Goal: Obtain resource: Obtain resource

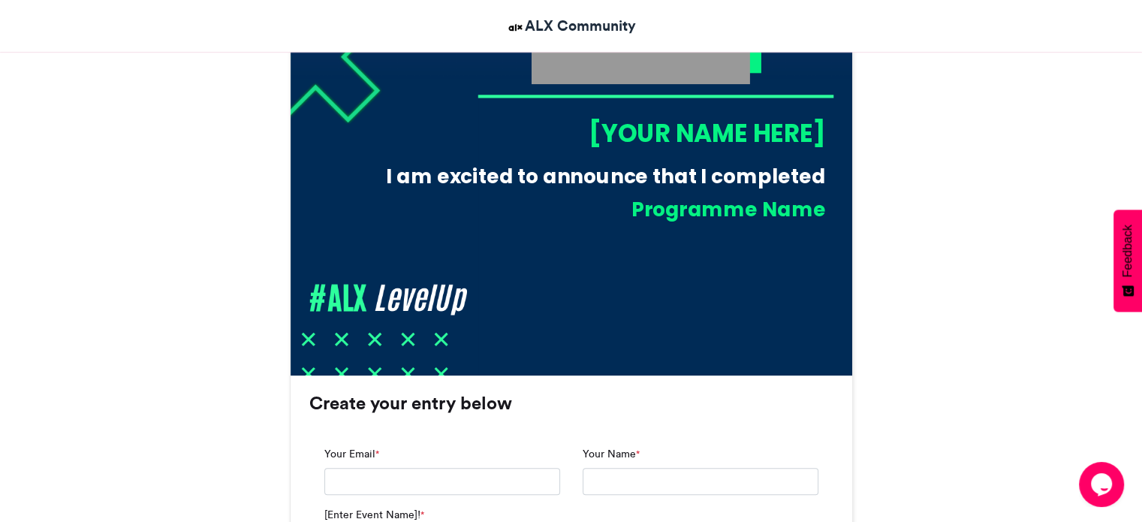
scroll to position [901, 0]
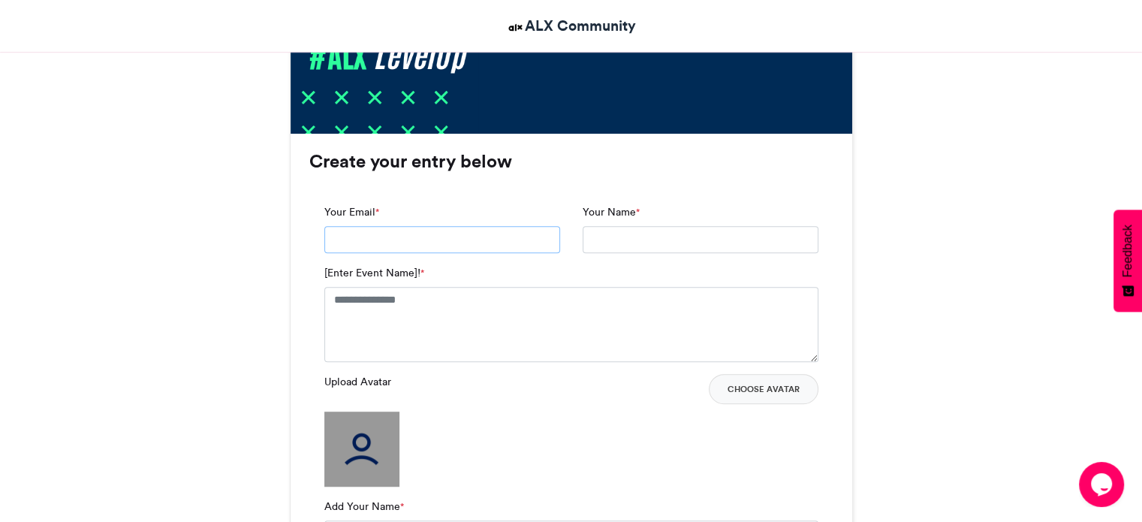
click at [396, 242] on input "Your Email *" at bounding box center [442, 239] width 236 height 27
type input "**********"
click at [441, 304] on textarea "[Enter Event Name]! *" at bounding box center [571, 324] width 494 height 75
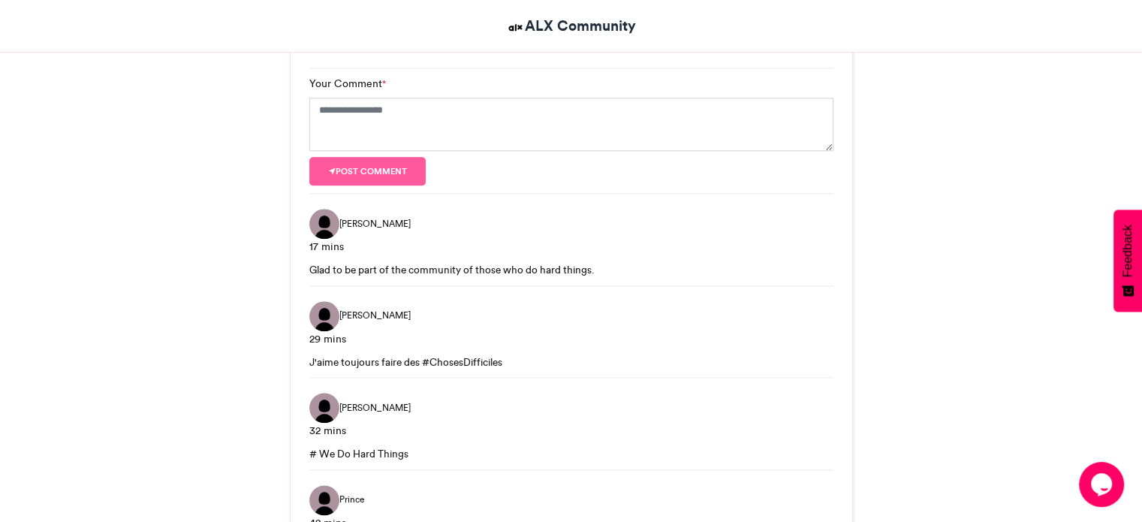
scroll to position [1802, 0]
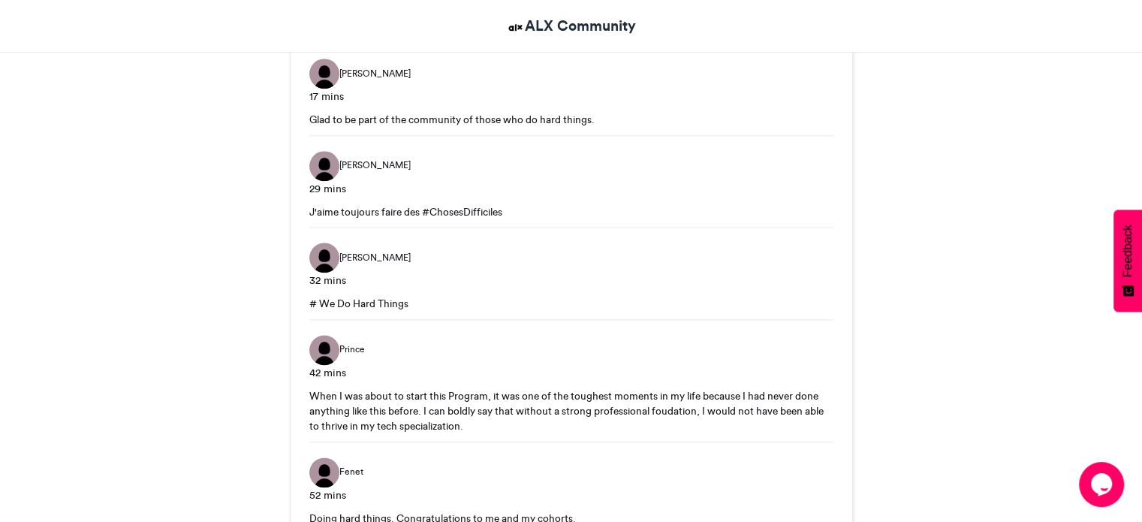
type textarea "**********"
click at [411, 300] on div "# We Do Hard Things" at bounding box center [571, 303] width 524 height 15
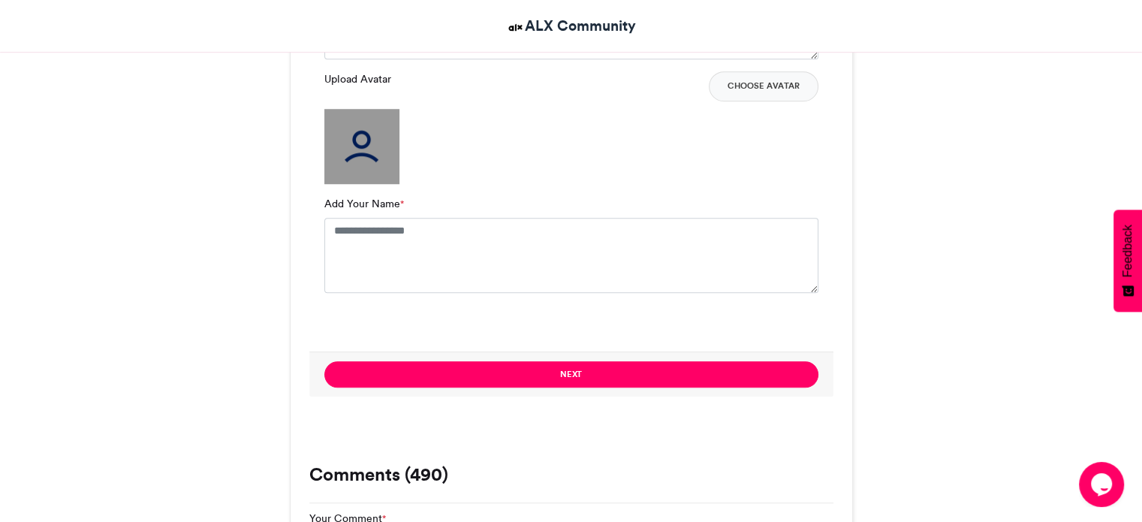
scroll to position [1164, 0]
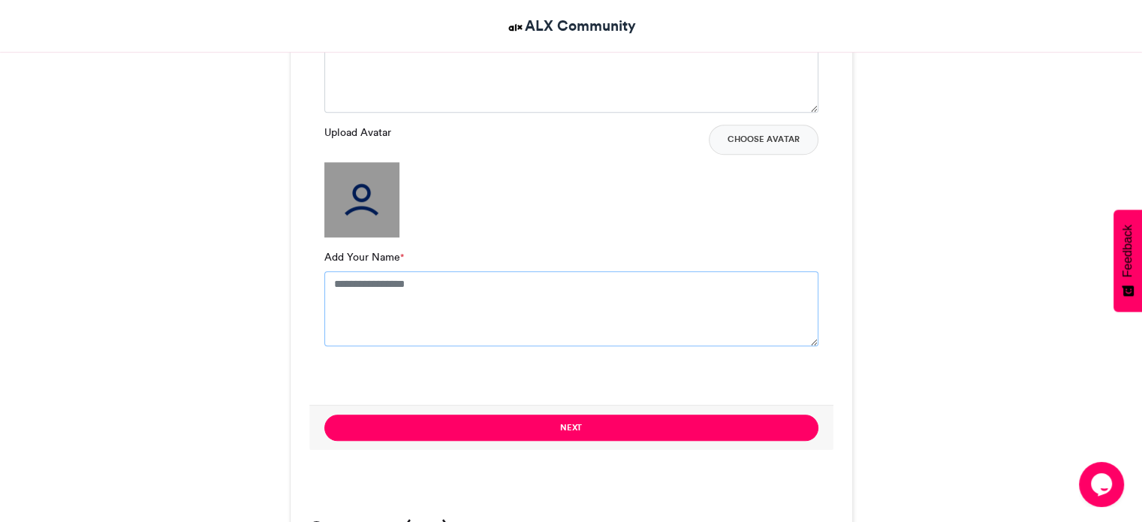
click at [384, 292] on textarea "Add Your Name *" at bounding box center [571, 308] width 494 height 75
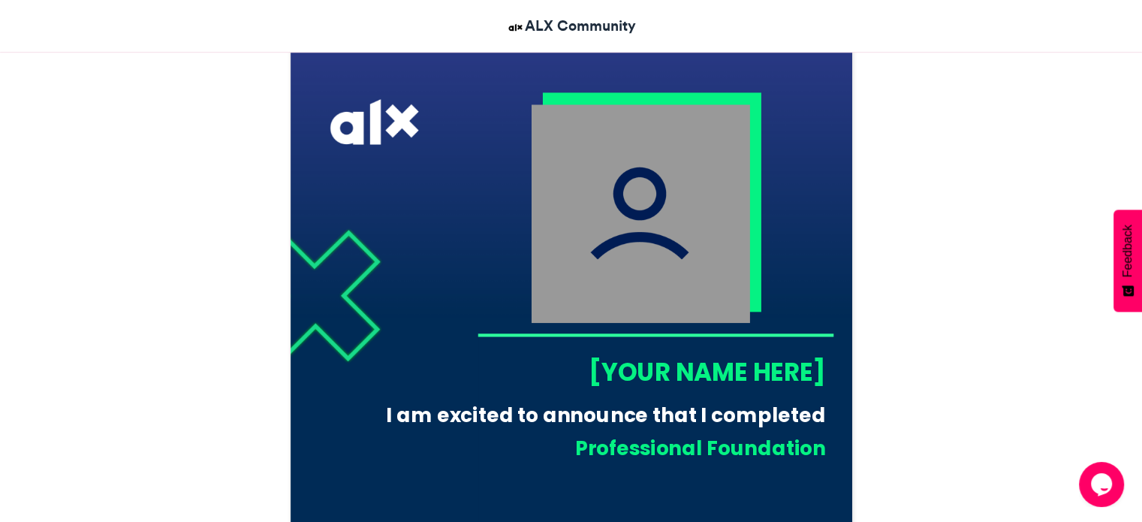
scroll to position [413, 0]
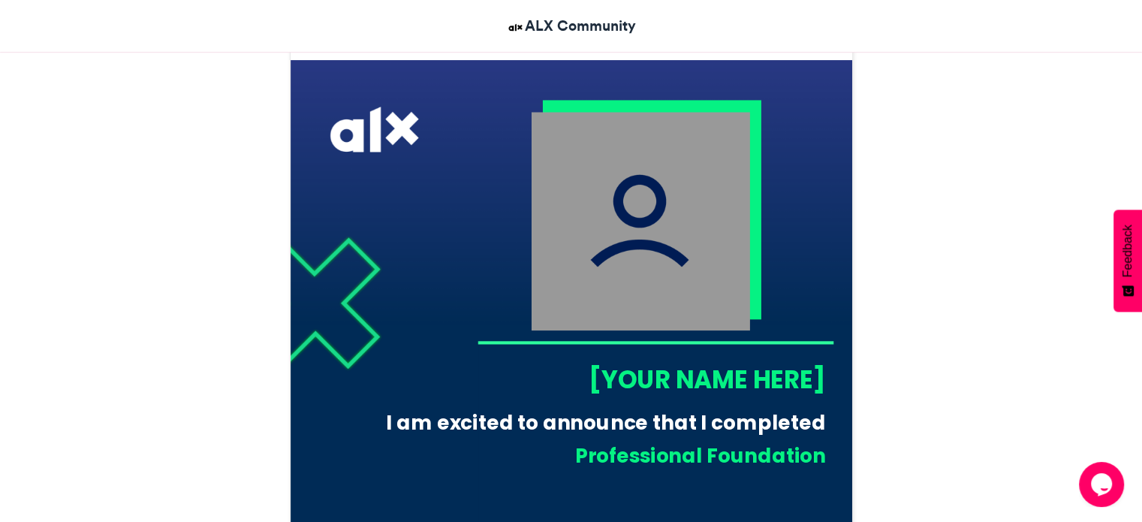
click at [721, 376] on div "[YOUR NAME HERE]" at bounding box center [651, 379] width 348 height 35
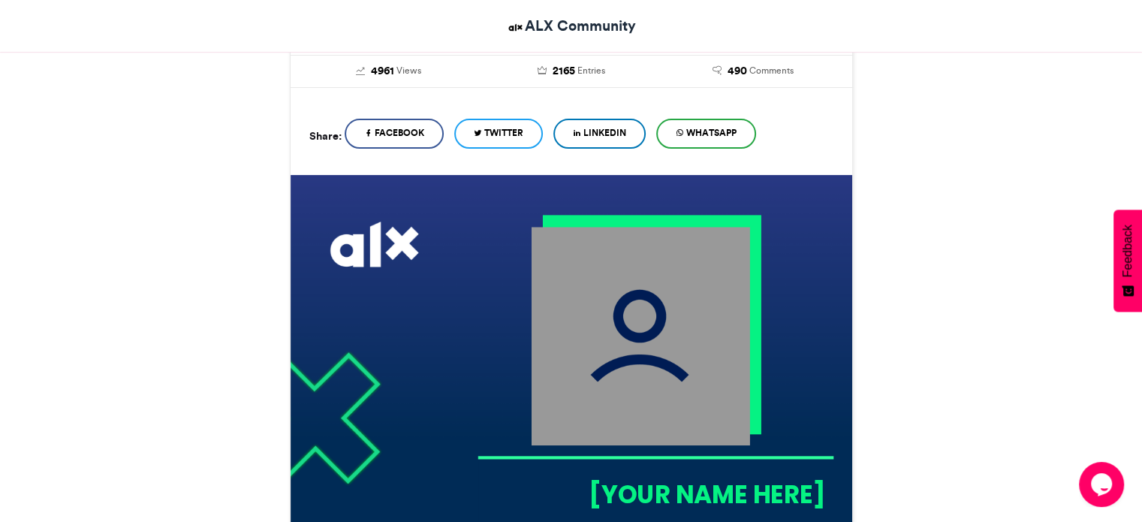
scroll to position [188, 0]
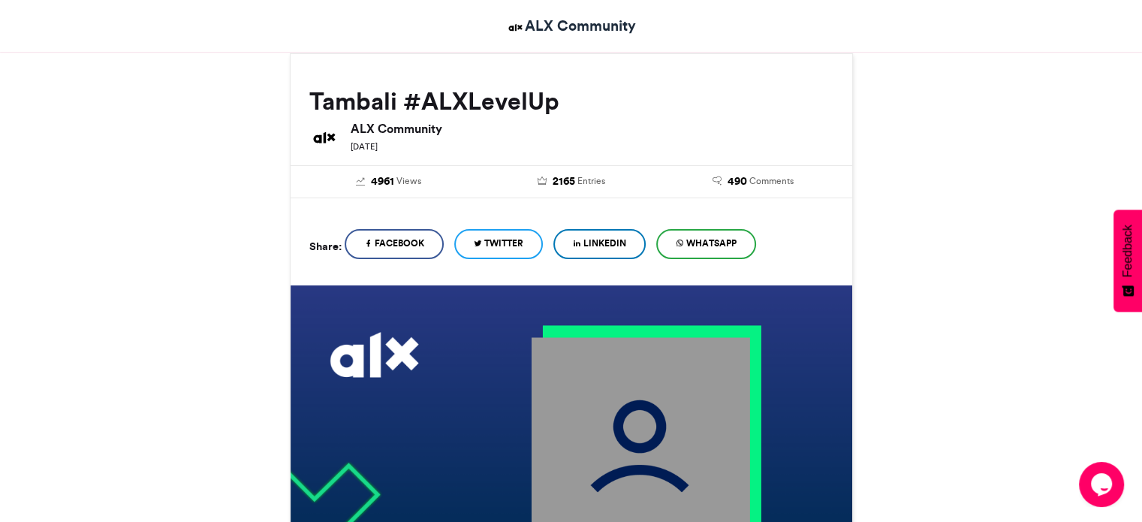
click at [625, 244] on span "LinkedIn" at bounding box center [604, 243] width 43 height 14
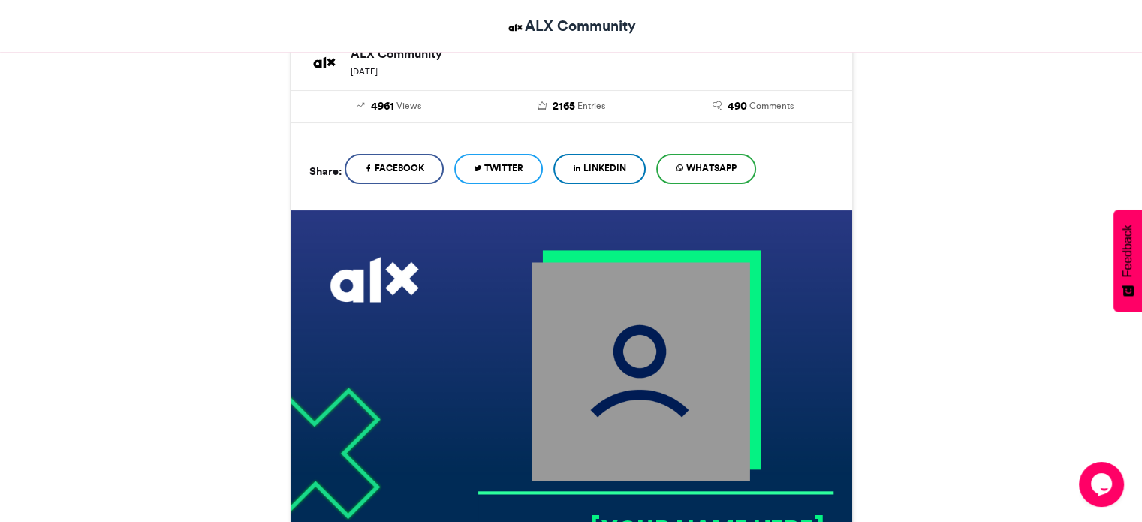
scroll to position [488, 0]
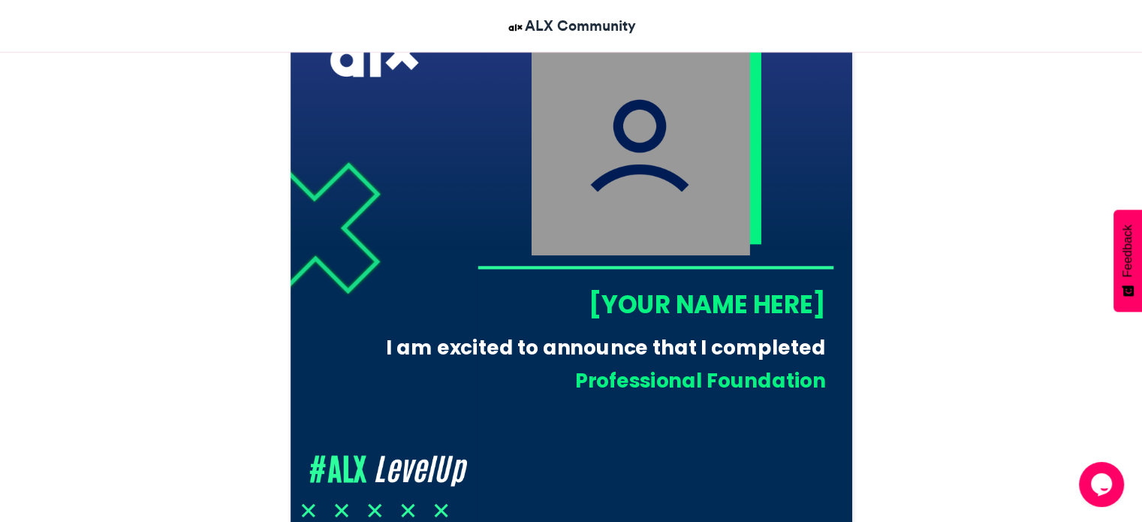
click at [655, 173] on img at bounding box center [640, 146] width 218 height 218
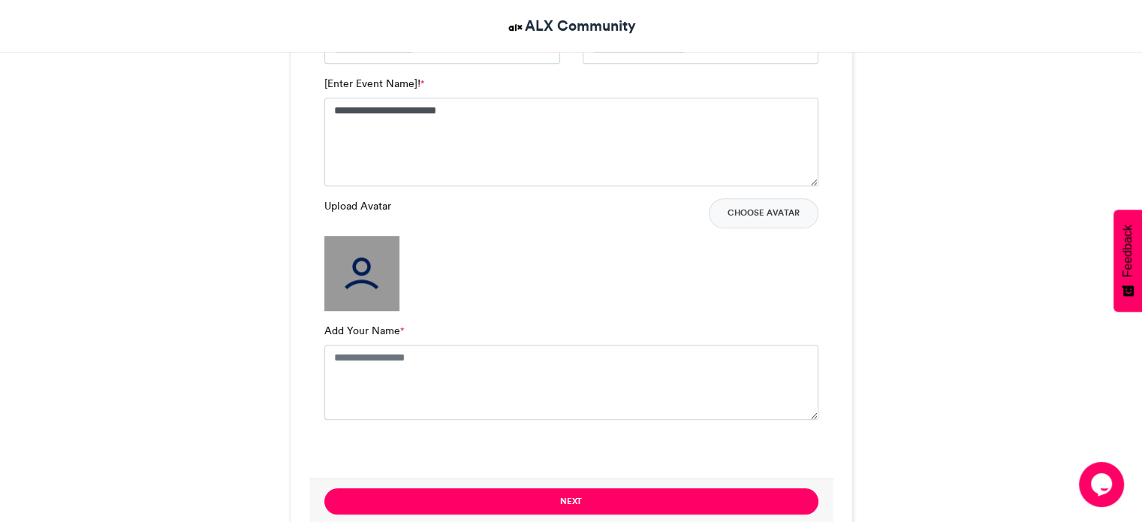
scroll to position [1089, 0]
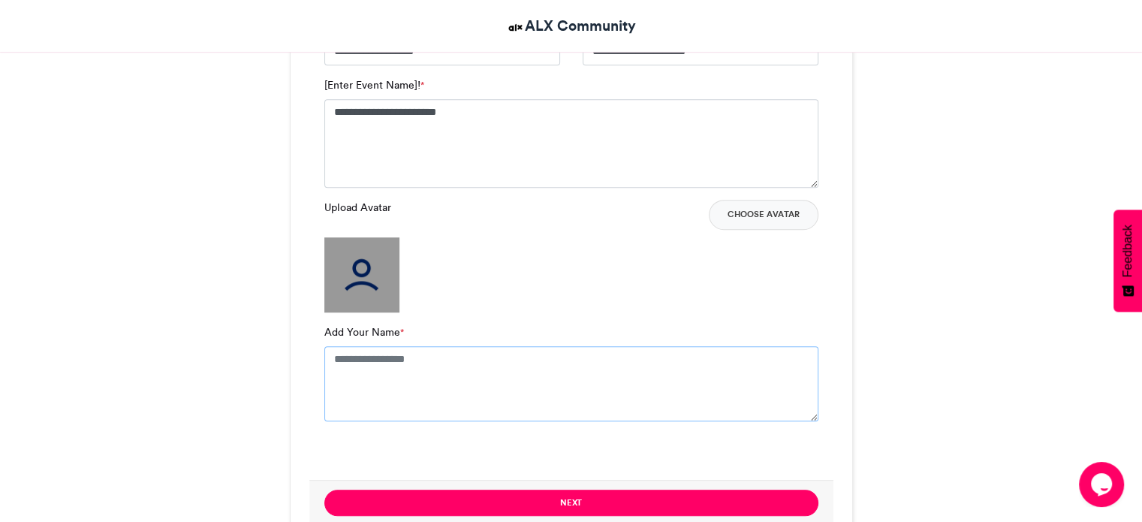
click at [397, 361] on textarea "Add Your Name *" at bounding box center [571, 383] width 494 height 75
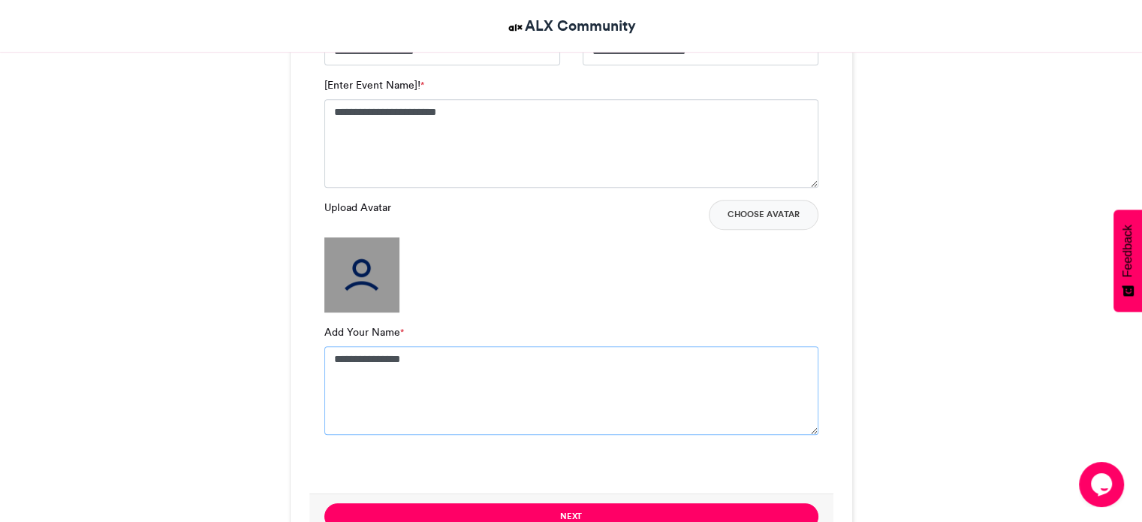
click at [381, 358] on textarea "**********" at bounding box center [571, 390] width 494 height 89
type textarea "**********"
click at [788, 305] on div "Upload Avatar Choose Avatar" at bounding box center [571, 256] width 494 height 113
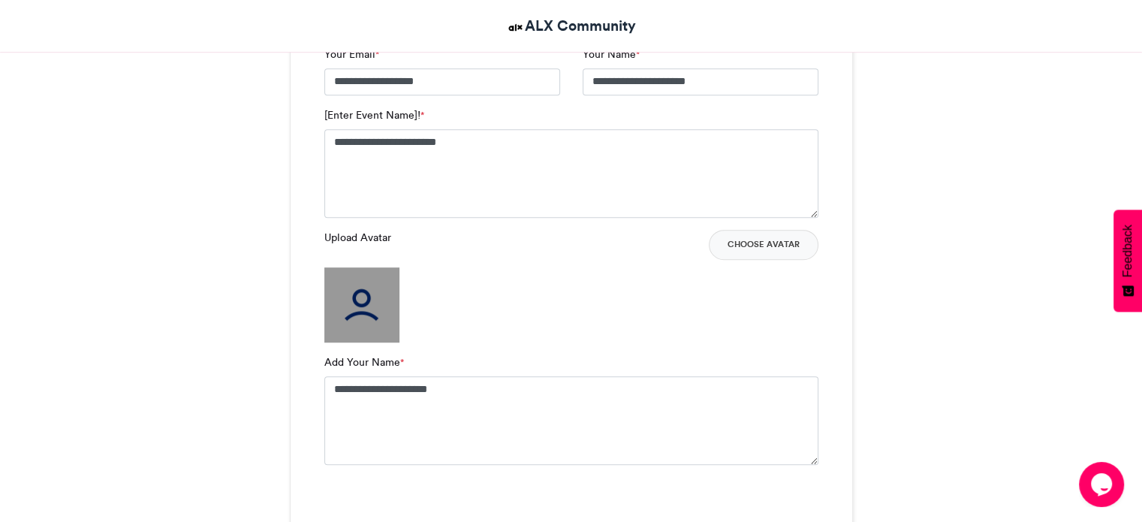
scroll to position [1013, 0]
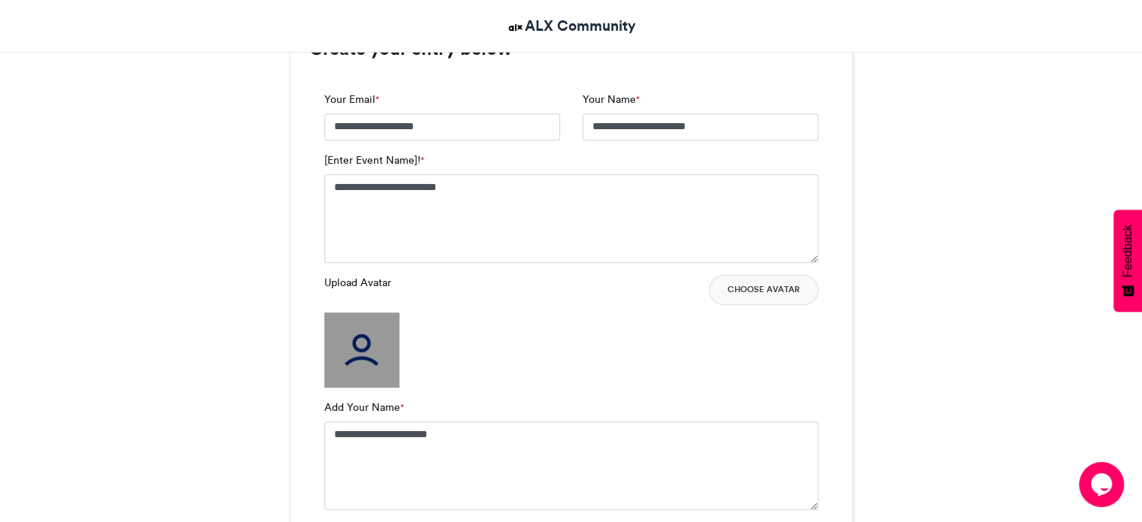
click at [373, 327] on img at bounding box center [361, 349] width 75 height 75
click at [750, 293] on button "Choose Avatar" at bounding box center [764, 290] width 110 height 30
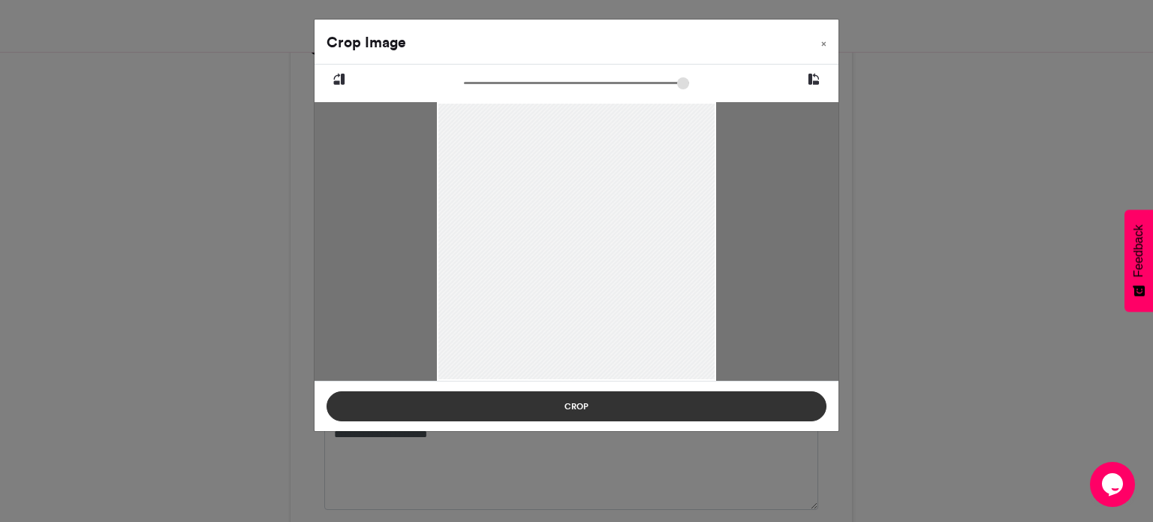
click at [596, 411] on button "Crop" at bounding box center [577, 406] width 500 height 30
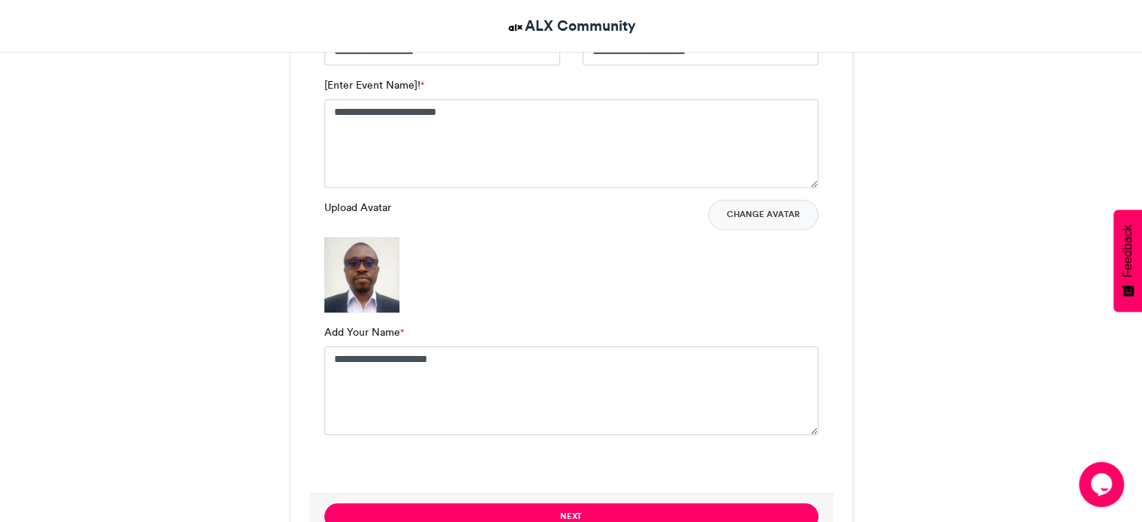
scroll to position [1089, 0]
click at [369, 286] on img at bounding box center [361, 274] width 75 height 75
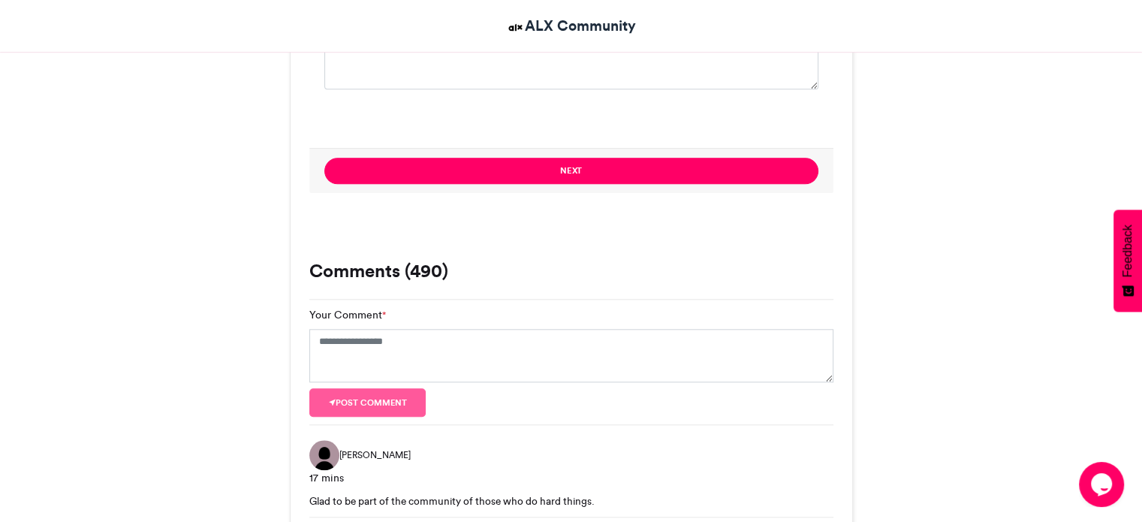
scroll to position [1314, 0]
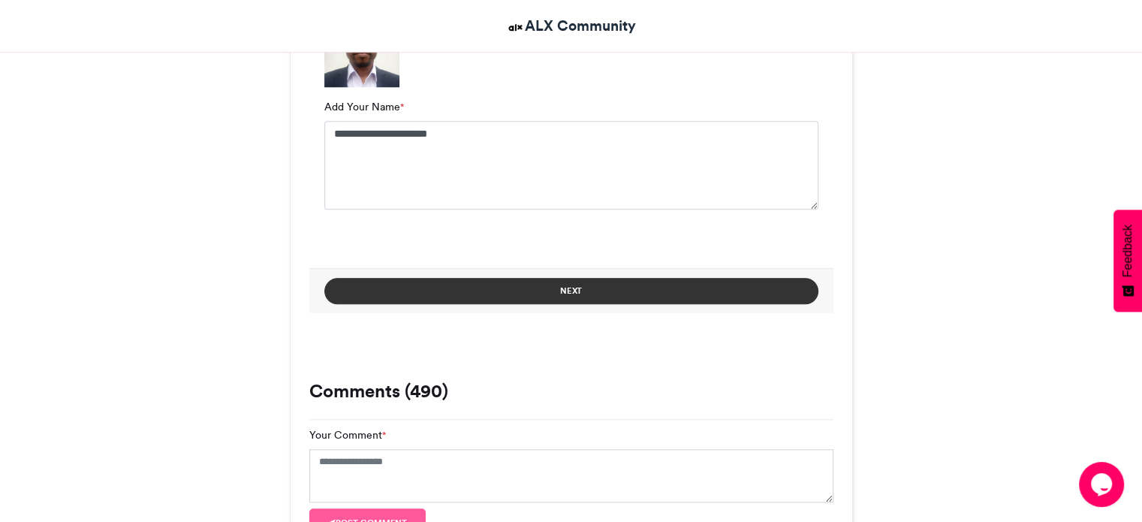
click at [580, 285] on button "Next" at bounding box center [571, 291] width 494 height 26
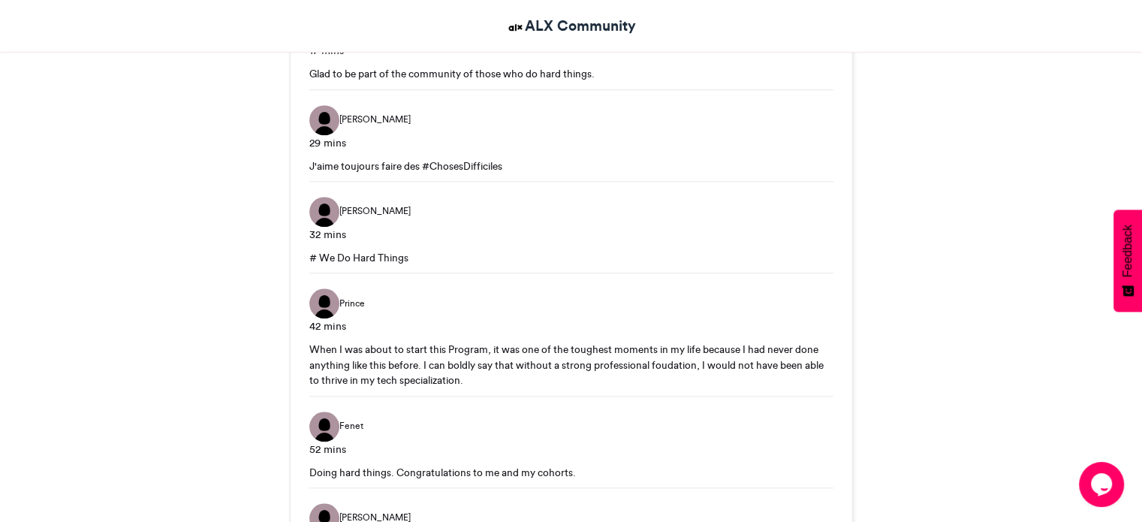
scroll to position [799, 0]
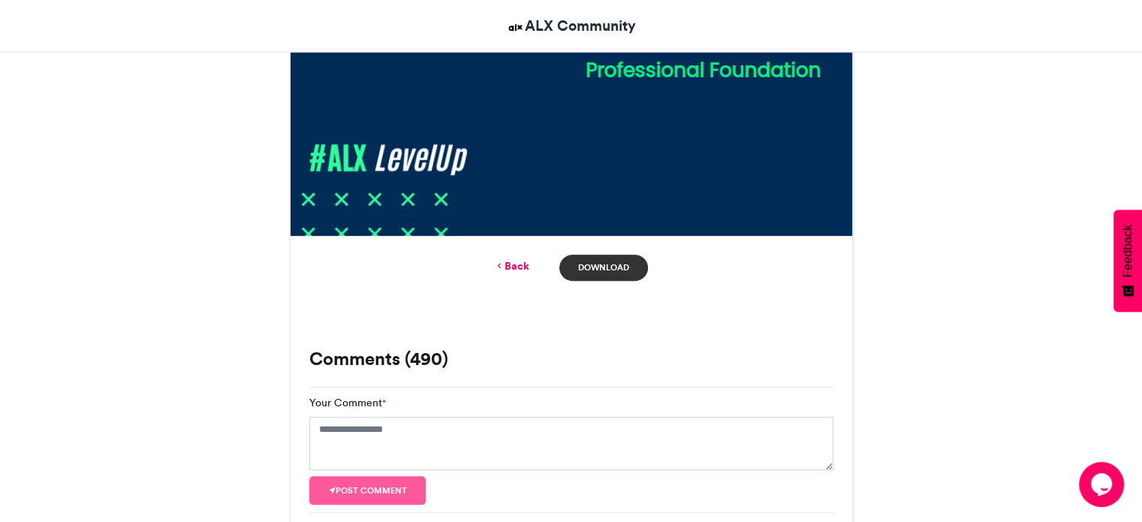
click at [597, 261] on link "Download" at bounding box center [603, 267] width 88 height 26
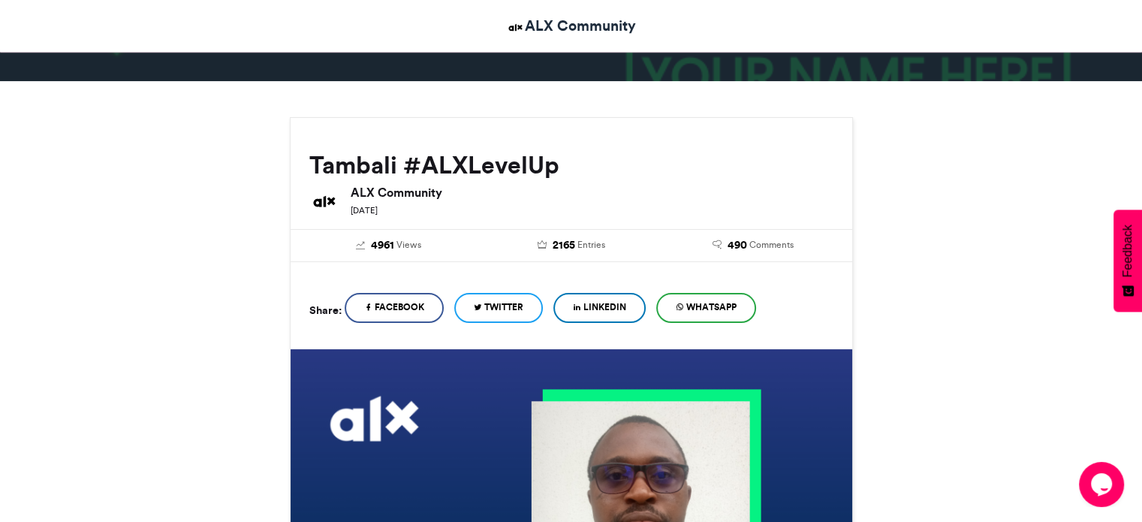
scroll to position [123, 0]
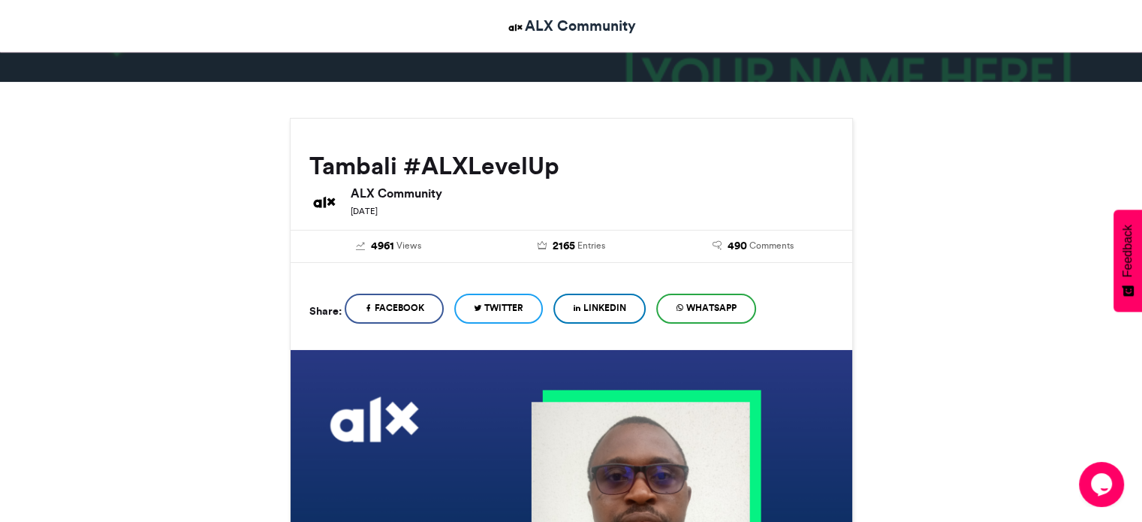
click at [620, 314] on link "LinkedIn" at bounding box center [599, 309] width 92 height 30
